Goal: Transaction & Acquisition: Purchase product/service

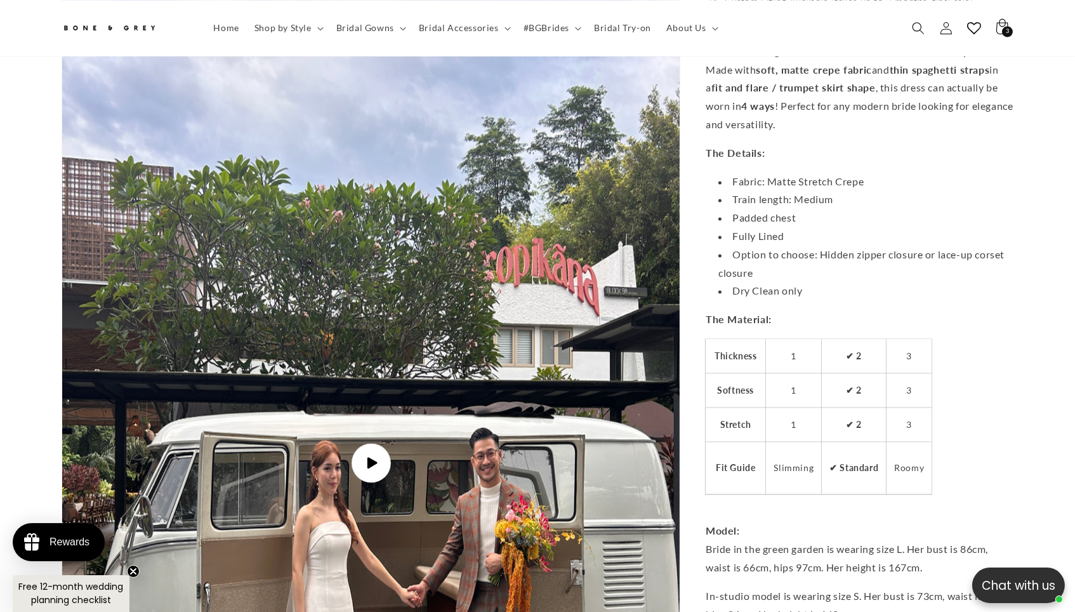
scroll to position [4687, 0]
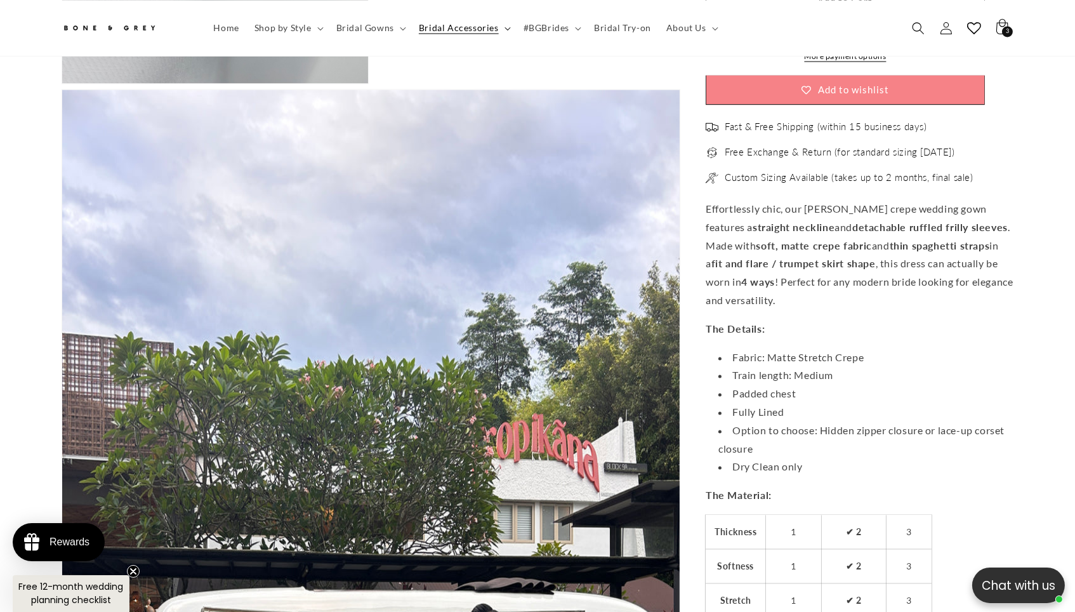
click at [468, 33] on span "Bridal Accessories" at bounding box center [459, 27] width 80 height 11
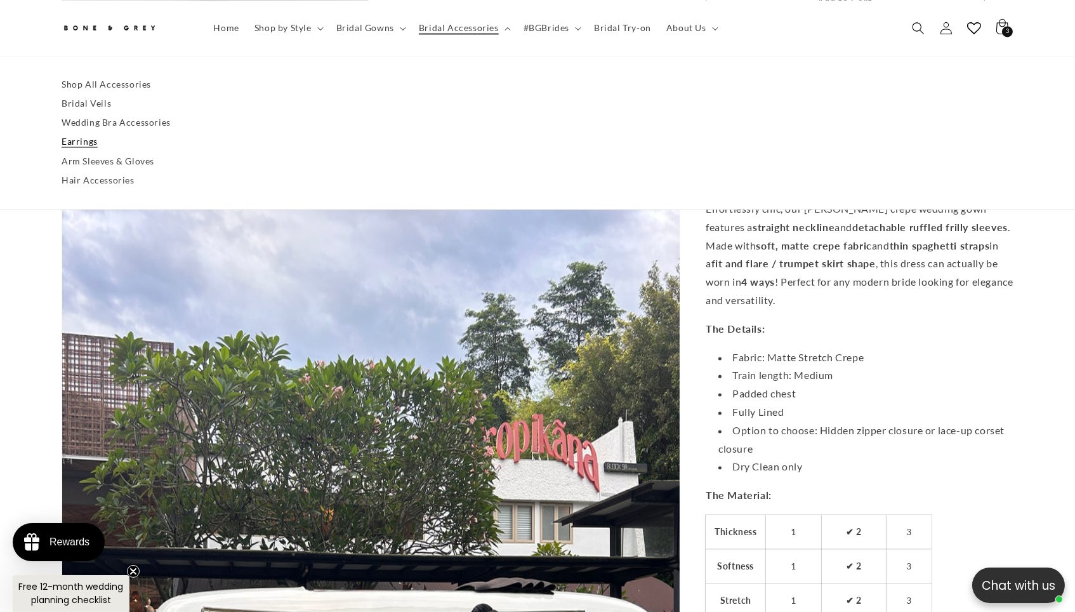
click at [62, 141] on link "Earrings" at bounding box center [538, 142] width 952 height 19
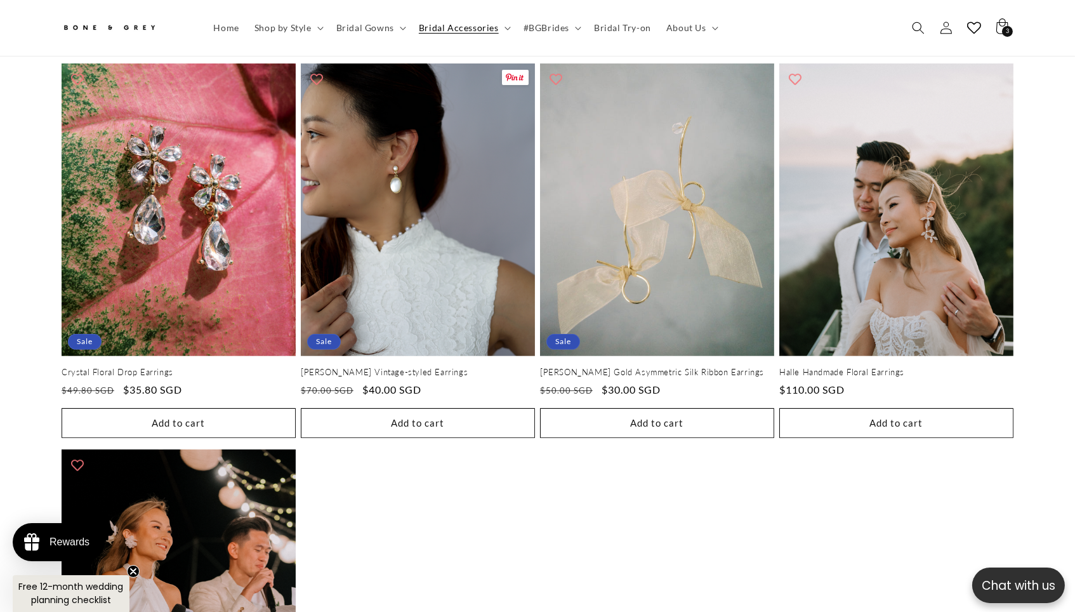
scroll to position [0, 372]
click at [476, 28] on summary "Bridal Accessories" at bounding box center [463, 28] width 105 height 27
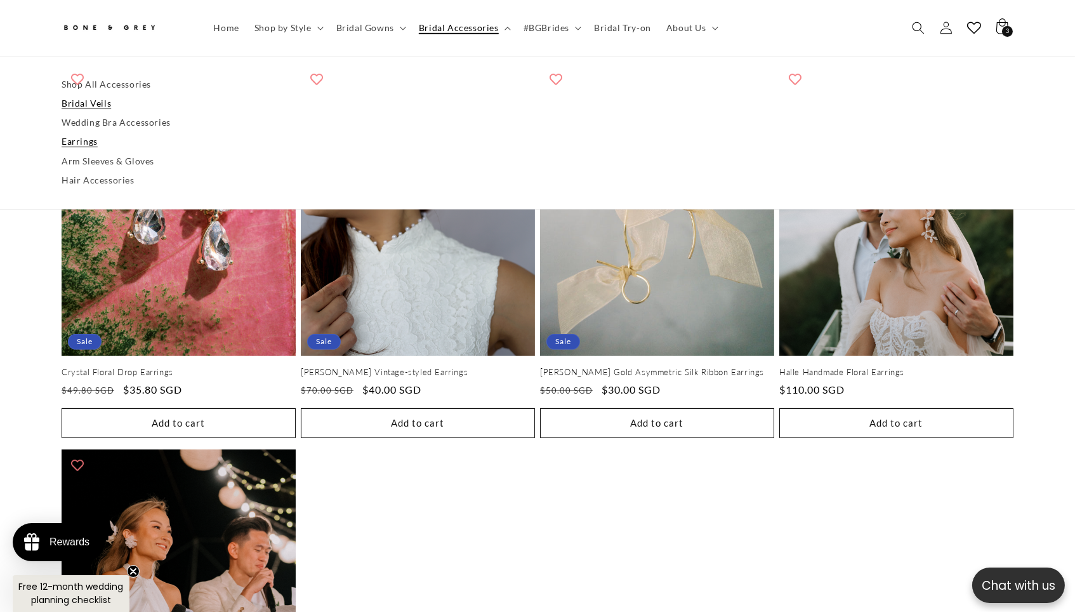
click at [74, 108] on link "Bridal Veils" at bounding box center [538, 103] width 952 height 19
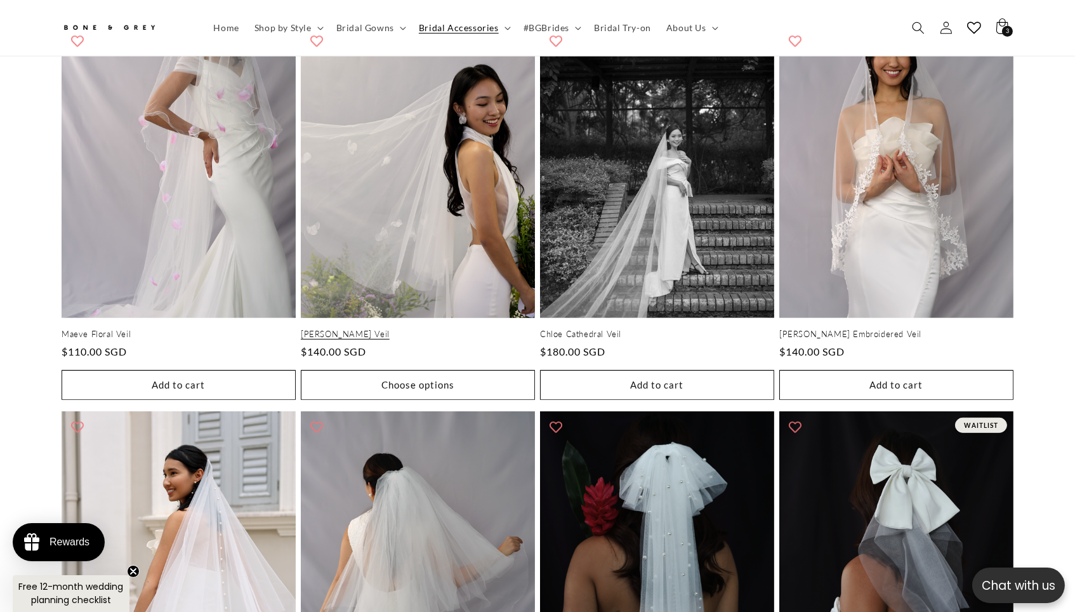
scroll to position [1760, 0]
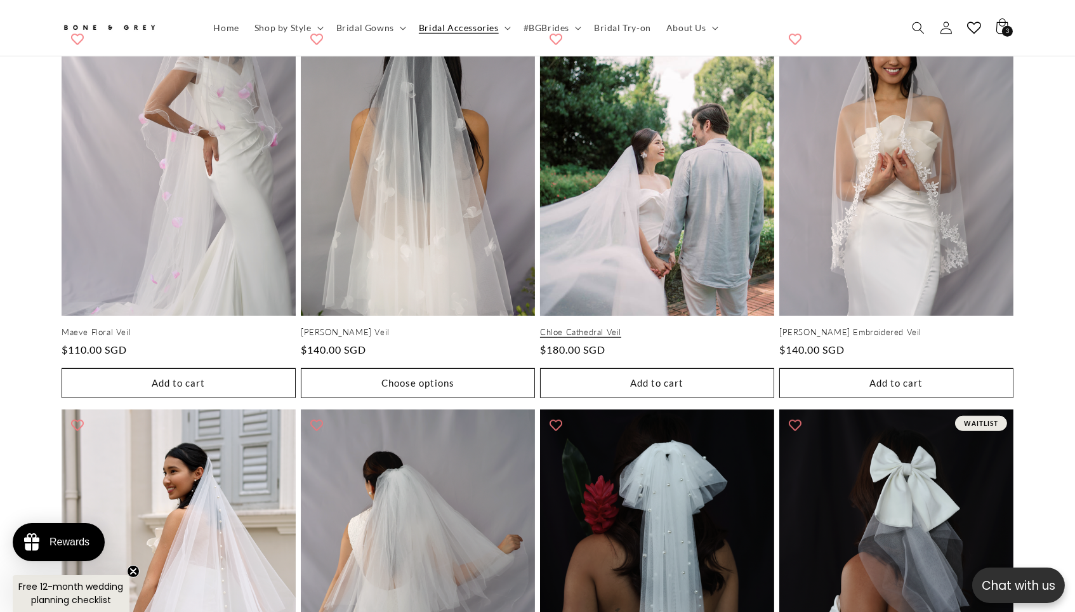
click at [612, 327] on link "Chloe Cathedral Veil" at bounding box center [657, 332] width 234 height 11
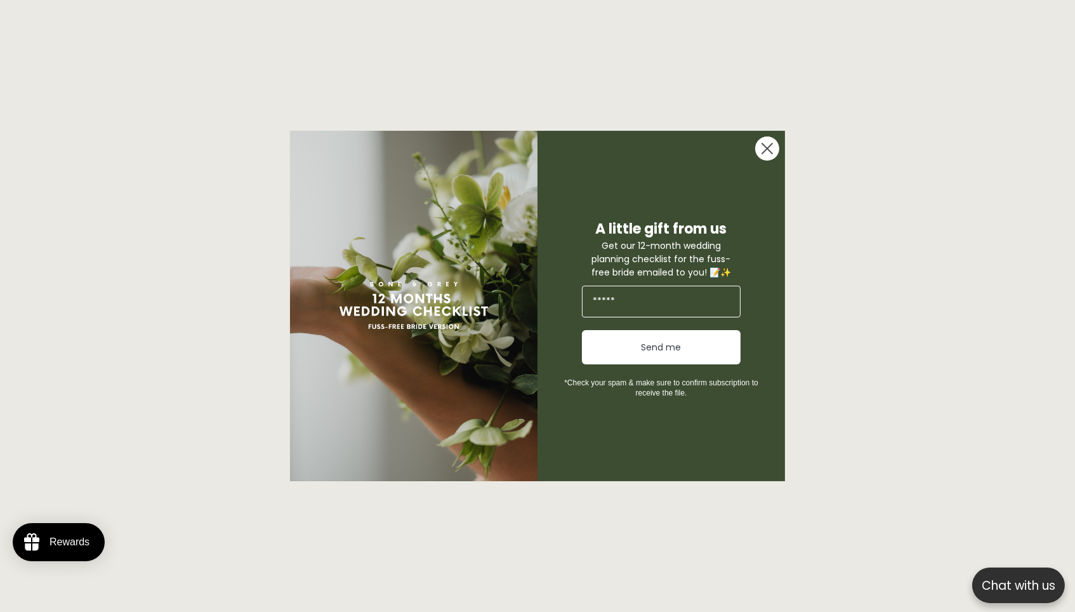
click at [770, 157] on circle "Close dialog" at bounding box center [767, 148] width 24 height 24
